Goal: Navigation & Orientation: Find specific page/section

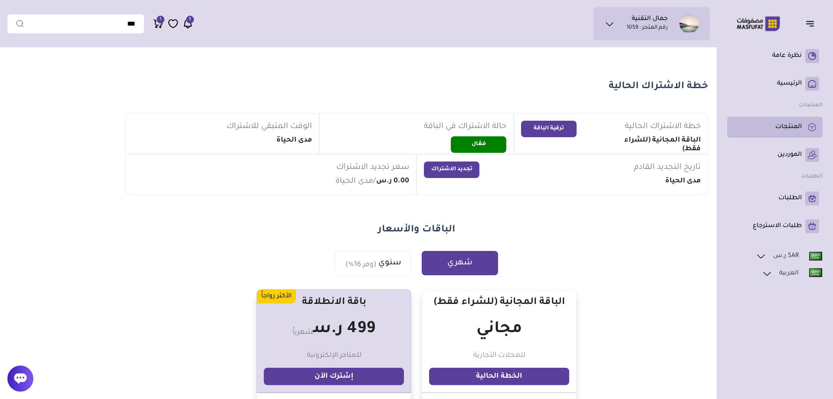
click at [796, 127] on p "المنتجات" at bounding box center [789, 127] width 26 height 9
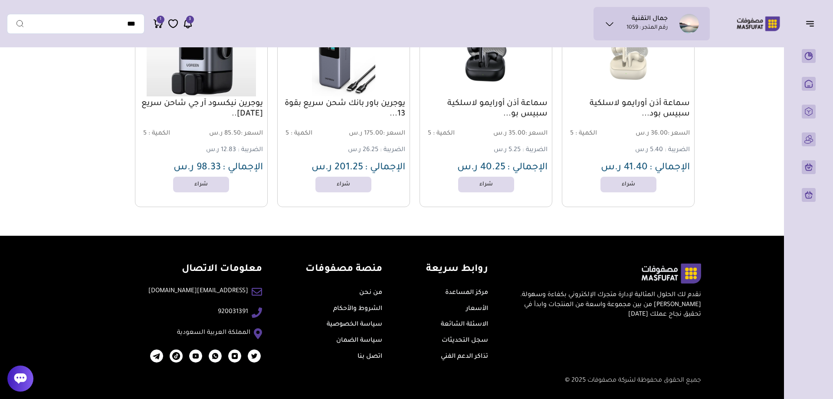
scroll to position [945, 0]
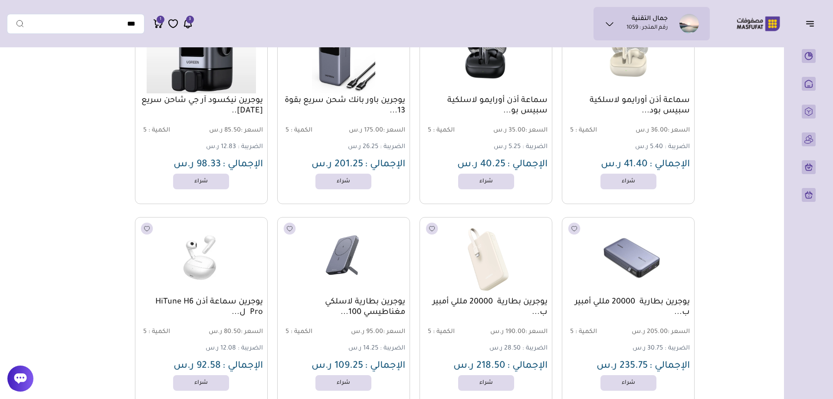
click at [111, 189] on section "مزامنة ( 0 ) تحديد الكل إلغاء التحديد المنتجات (" at bounding box center [416, 172] width 625 height 2133
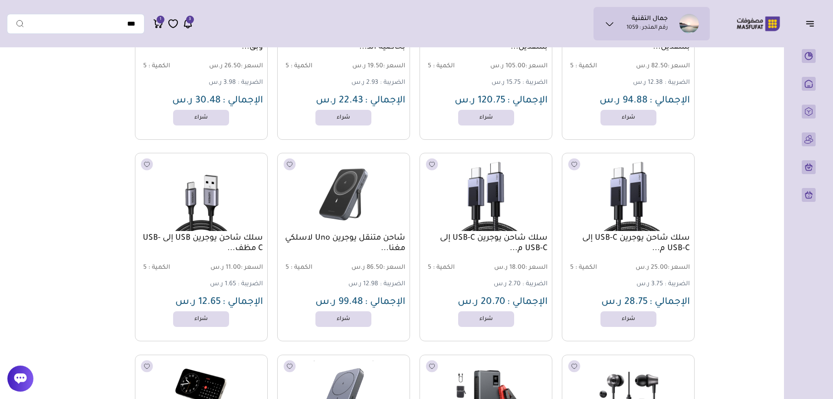
scroll to position [2039, 0]
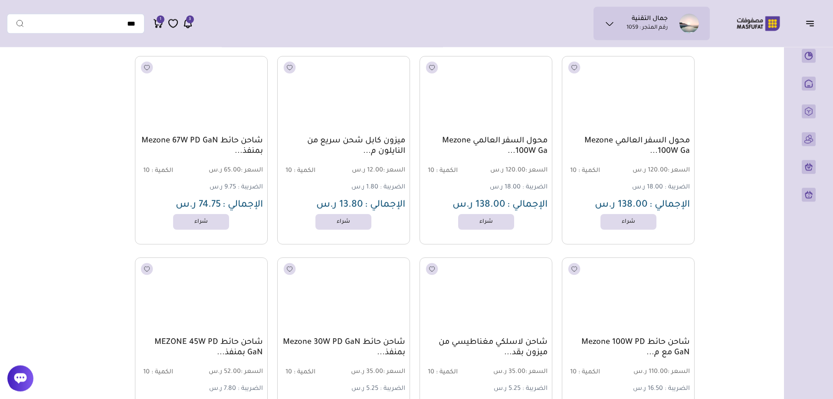
scroll to position [26010, 0]
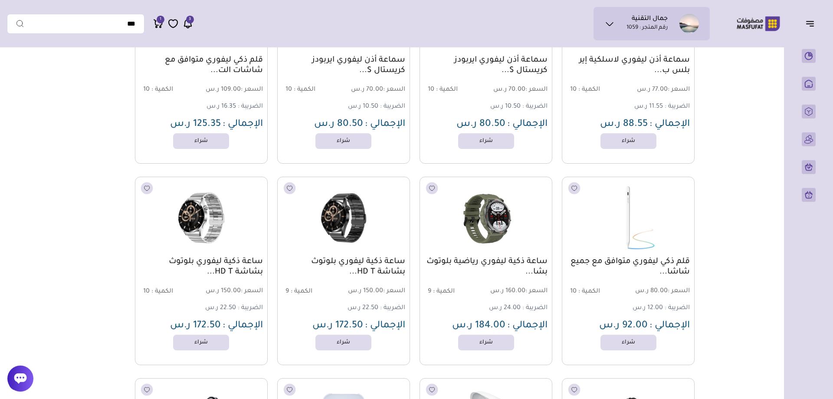
scroll to position [35660, 0]
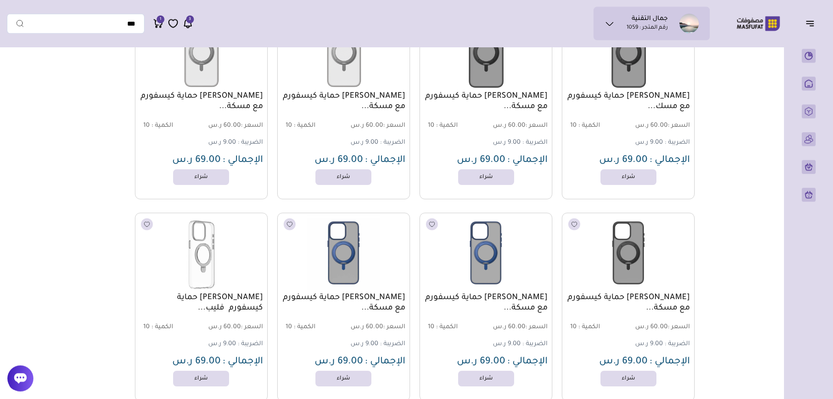
scroll to position [45665, 0]
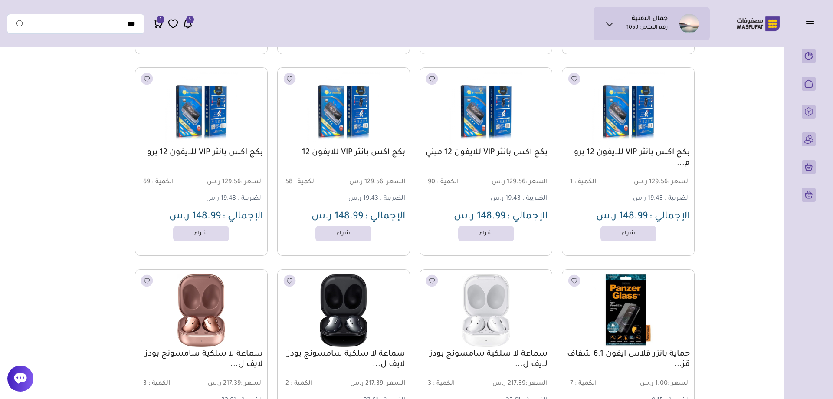
scroll to position [69340, 0]
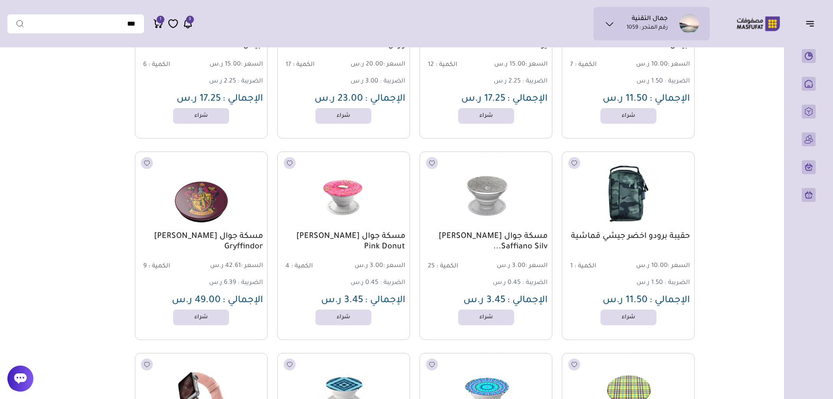
scroll to position [70092, 0]
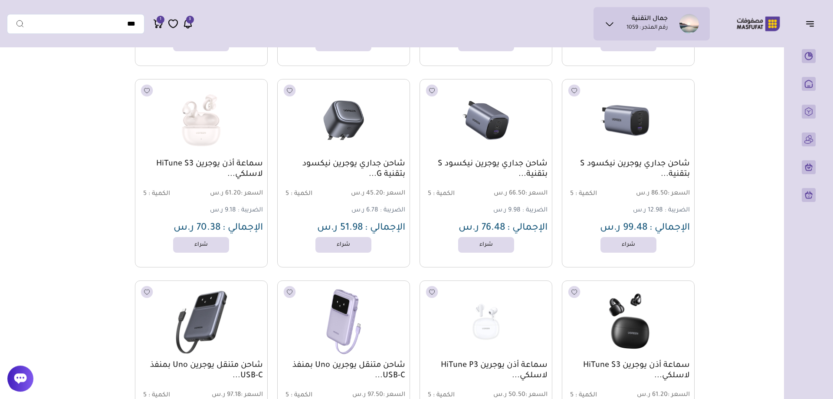
scroll to position [1572, 0]
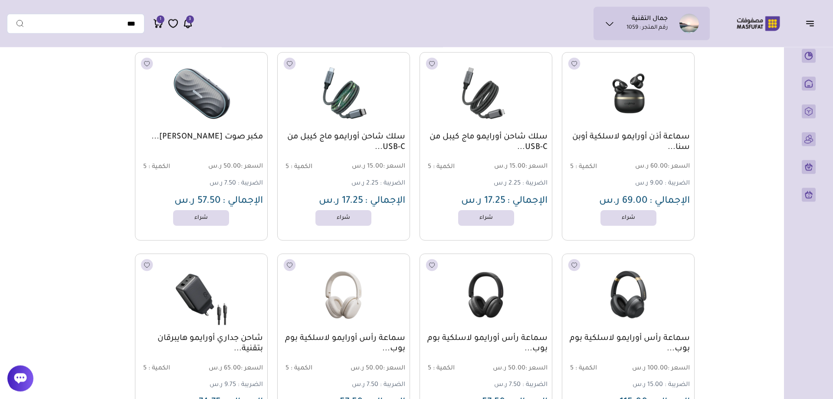
scroll to position [0, 0]
